Goal: Task Accomplishment & Management: Complete application form

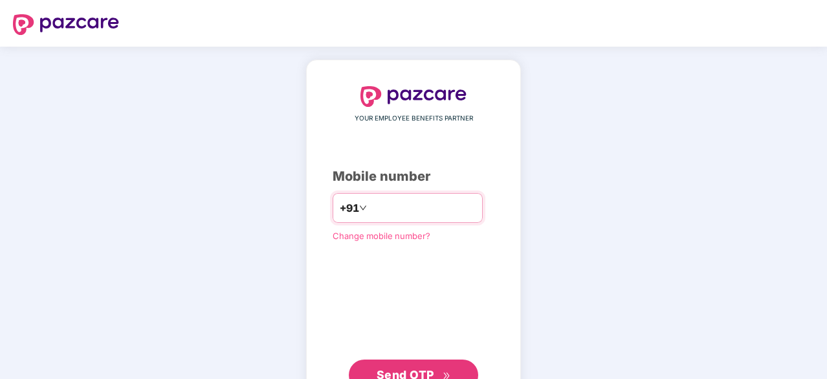
type input "**********"
click at [407, 363] on button "Send OTP" at bounding box center [413, 373] width 129 height 31
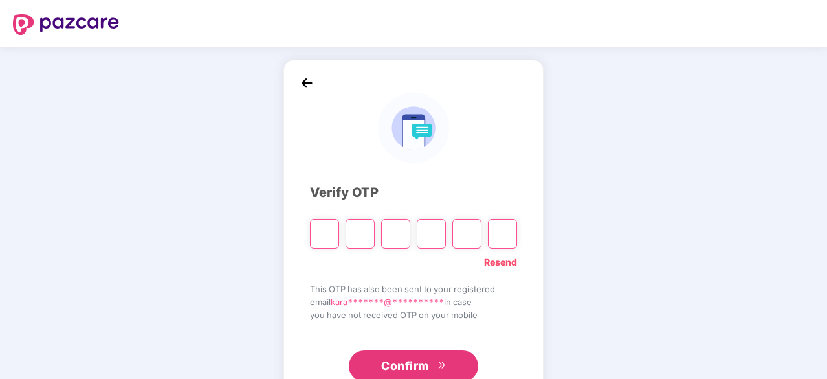
paste input "*"
type input "*"
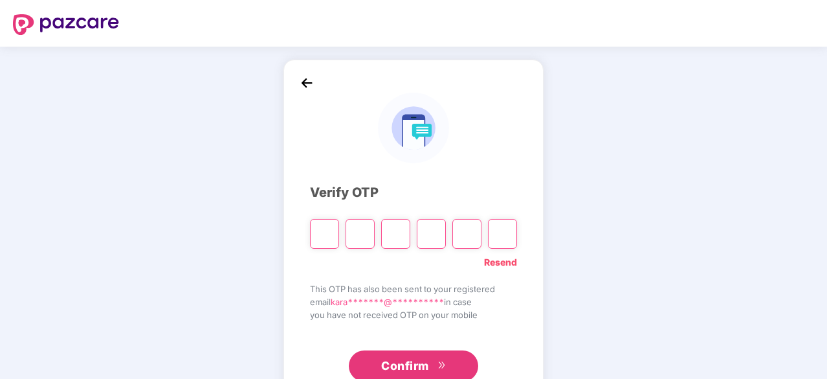
type input "*"
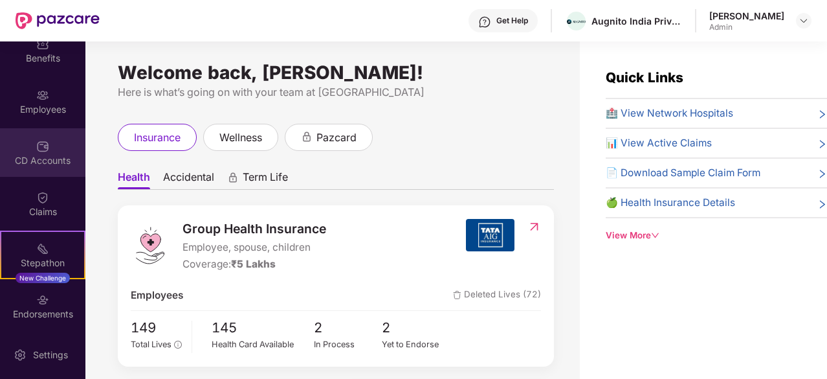
scroll to position [66, 0]
click at [53, 115] on div "Employees" at bounding box center [42, 110] width 85 height 13
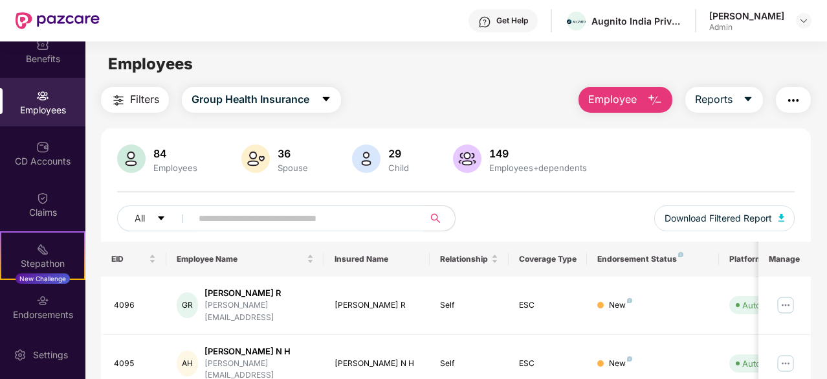
click at [659, 105] on img "button" at bounding box center [655, 101] width 16 height 16
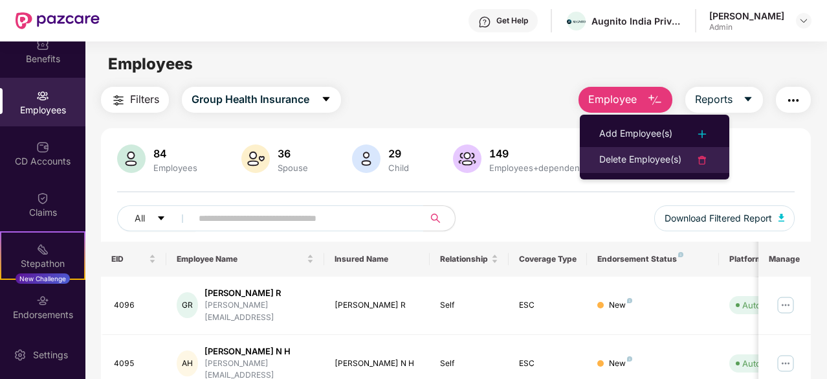
click at [642, 148] on li "Delete Employee(s)" at bounding box center [655, 160] width 150 height 26
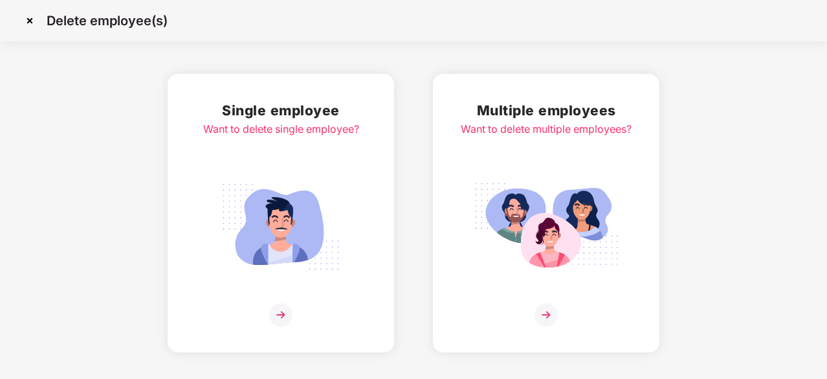
click at [28, 16] on img at bounding box center [29, 20] width 21 height 21
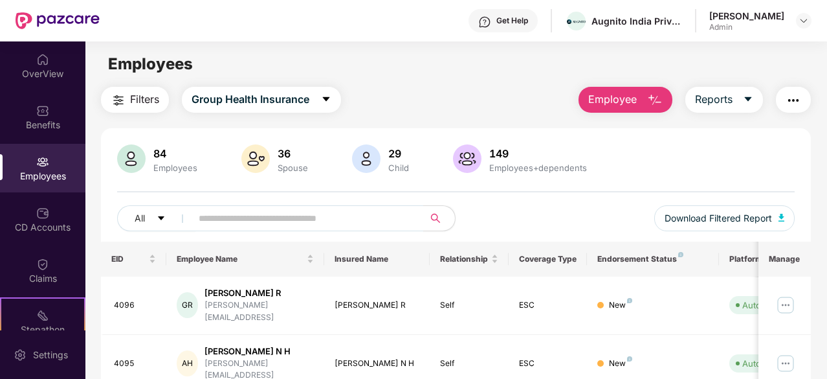
click at [628, 92] on span "Employee" at bounding box center [612, 99] width 49 height 16
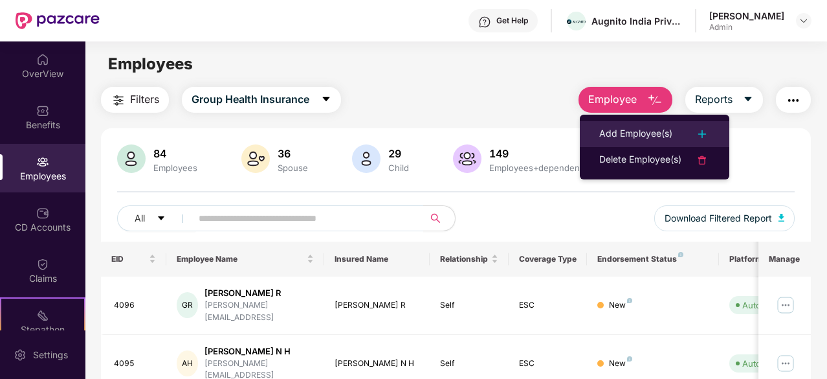
click at [660, 124] on li "Add Employee(s)" at bounding box center [655, 134] width 150 height 26
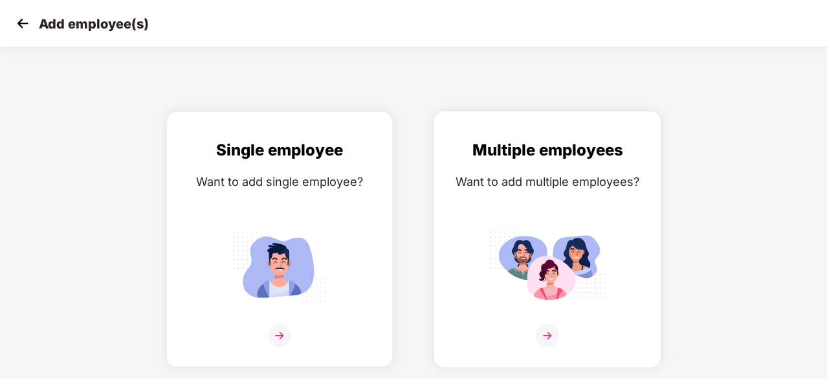
click at [551, 295] on img at bounding box center [547, 266] width 117 height 81
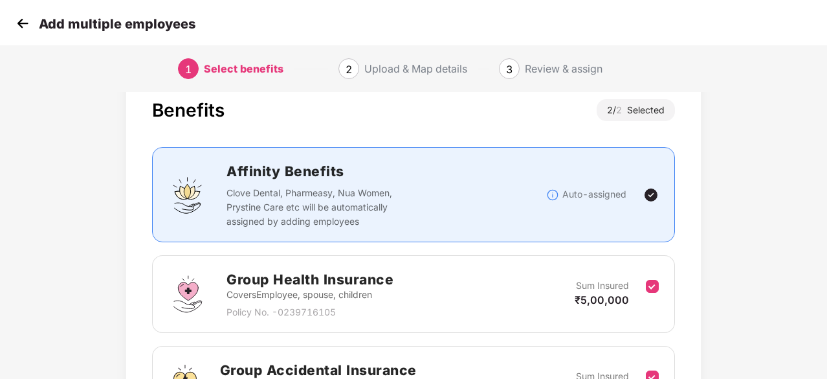
scroll to position [189, 0]
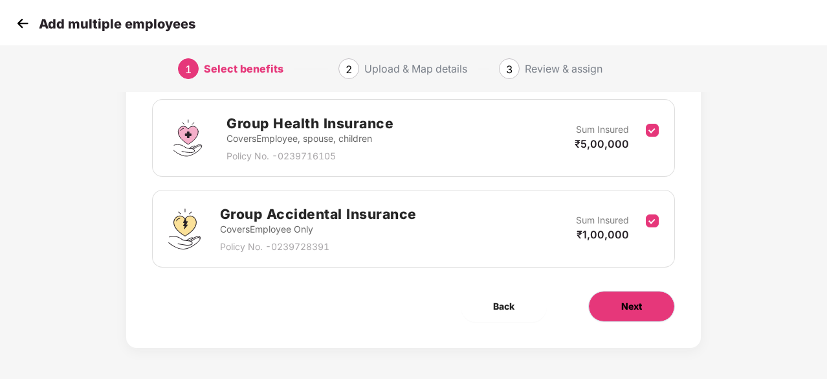
click at [661, 303] on button "Next" at bounding box center [631, 306] width 87 height 31
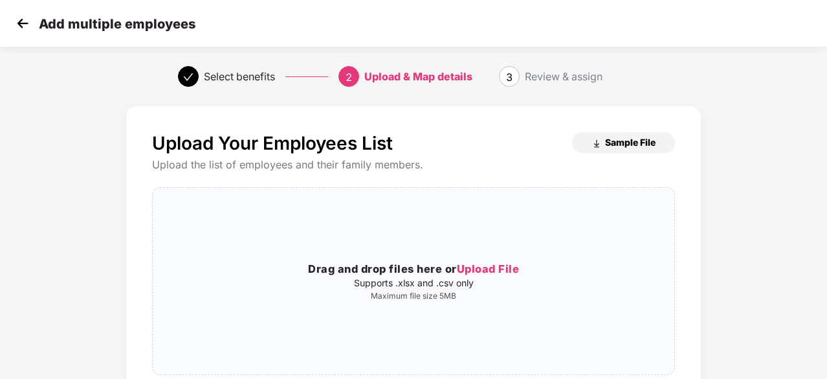
click at [618, 142] on span "Sample File" at bounding box center [630, 142] width 50 height 12
click at [471, 261] on h3 "Drag and drop files here or Upload File" at bounding box center [414, 269] width 522 height 17
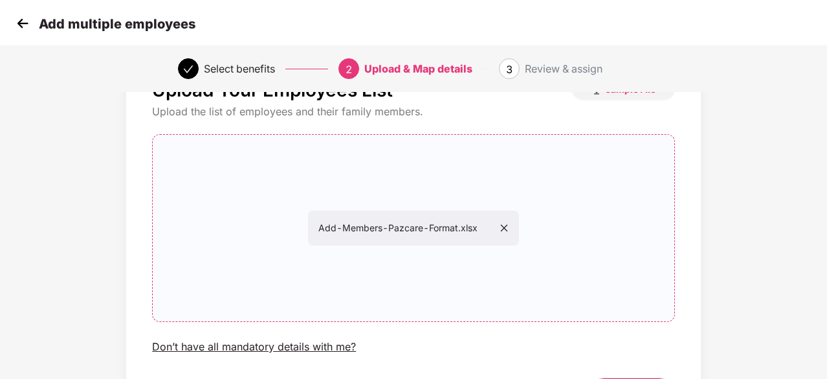
scroll to position [141, 0]
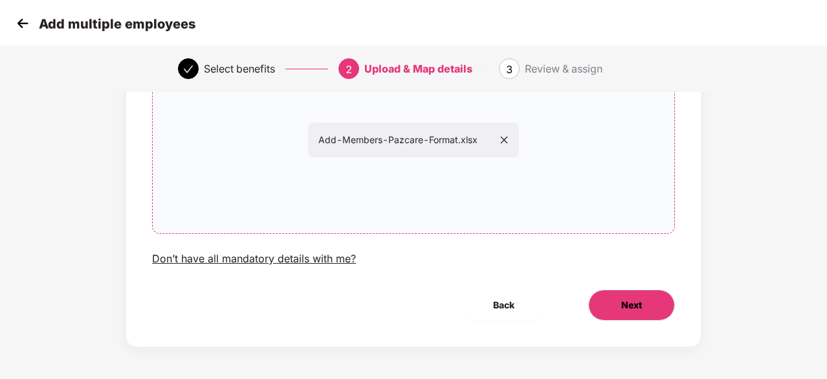
click at [612, 303] on button "Next" at bounding box center [631, 304] width 87 height 31
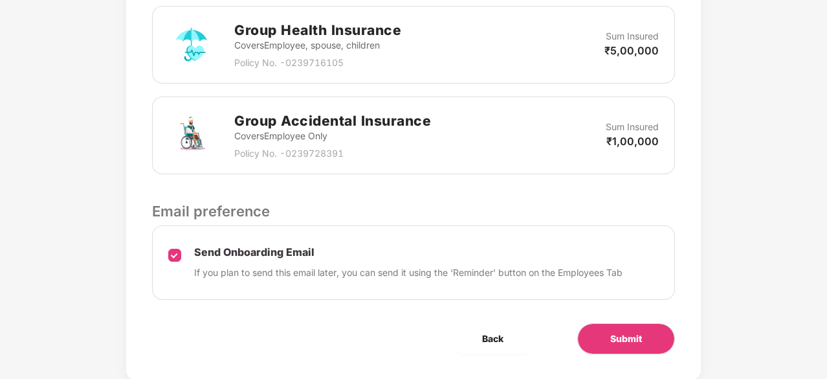
scroll to position [445, 0]
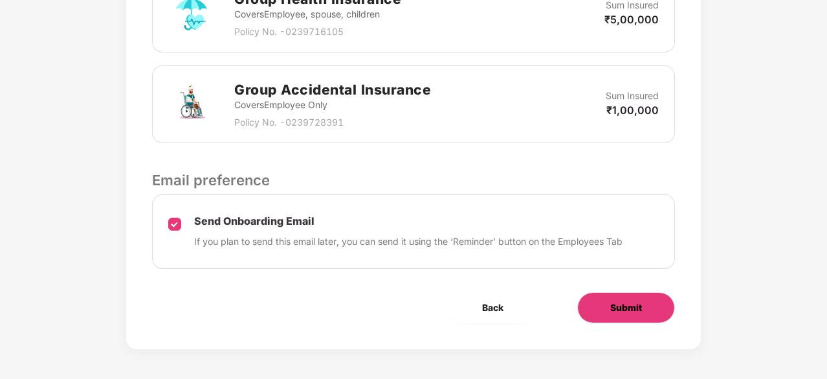
click at [665, 300] on button "Submit" at bounding box center [626, 307] width 98 height 31
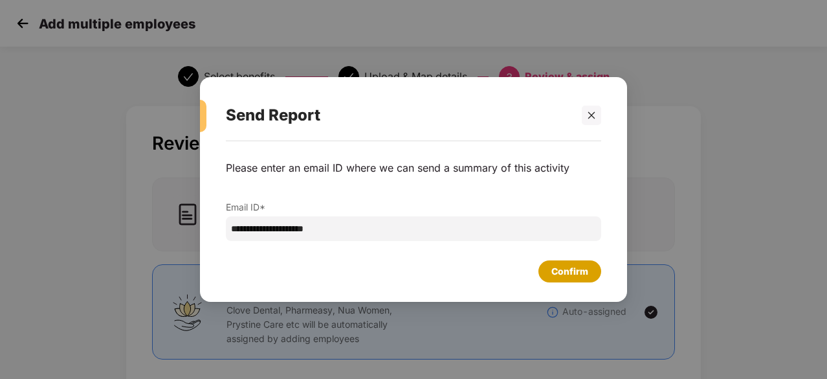
click at [590, 274] on div "Confirm" at bounding box center [570, 271] width 63 height 22
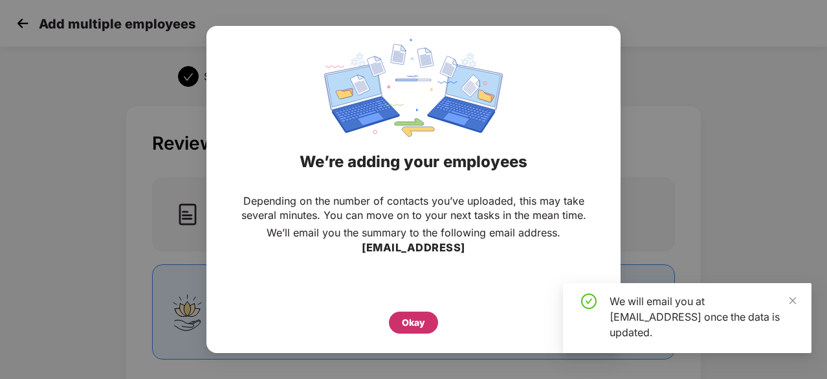
click at [395, 326] on div "Okay" at bounding box center [413, 322] width 49 height 22
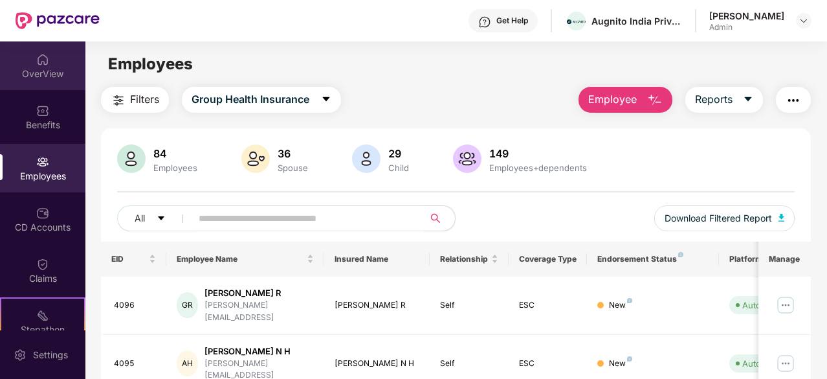
click at [47, 51] on div "OverView" at bounding box center [42, 65] width 85 height 49
